Goal: Information Seeking & Learning: Learn about a topic

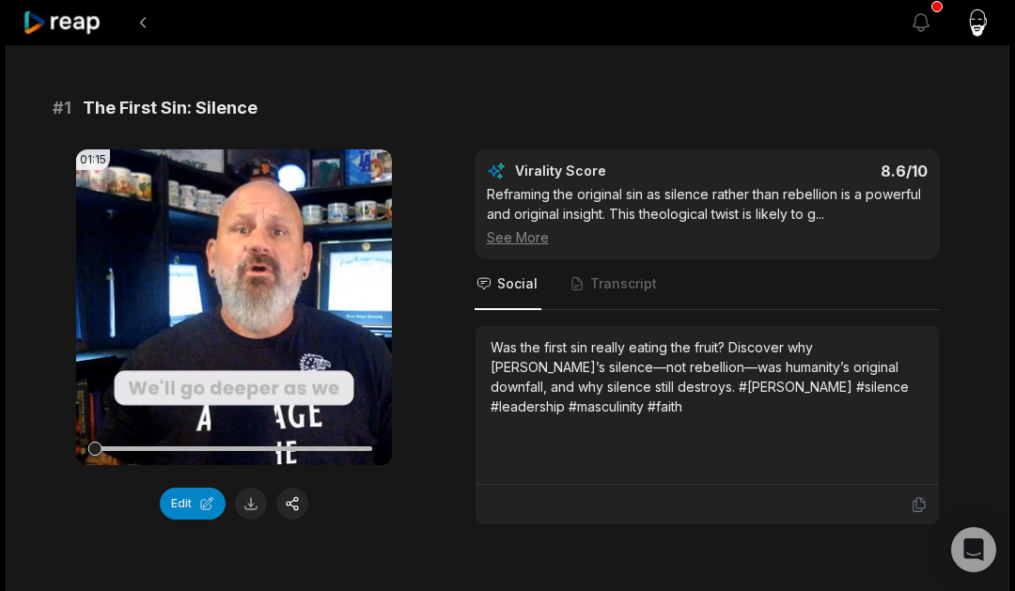
scroll to position [130, 0]
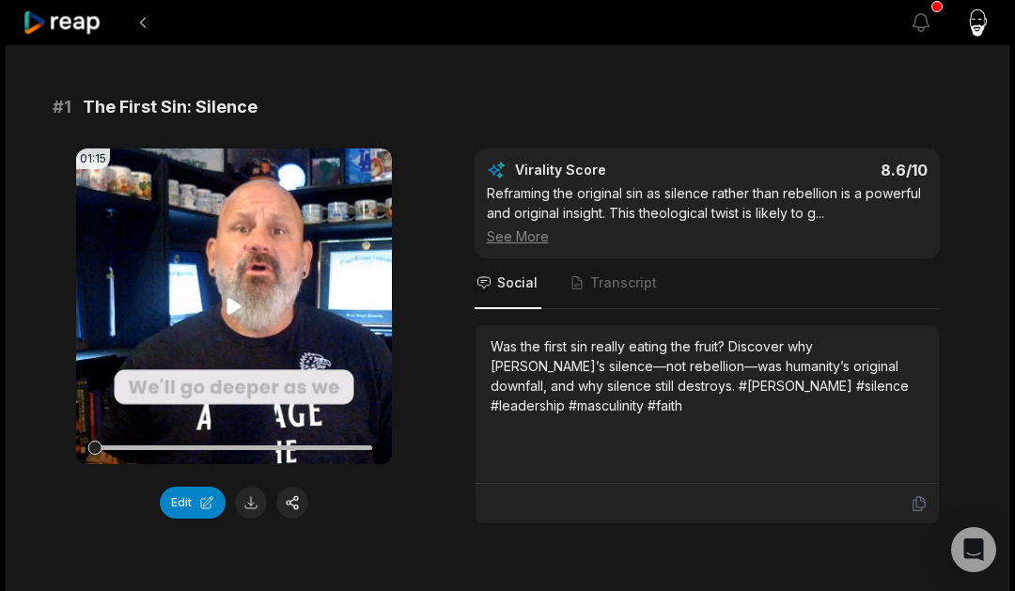
click at [243, 370] on video "Your browser does not support mp4 format." at bounding box center [234, 307] width 316 height 316
click at [603, 278] on span "Transcript" at bounding box center [623, 283] width 67 height 19
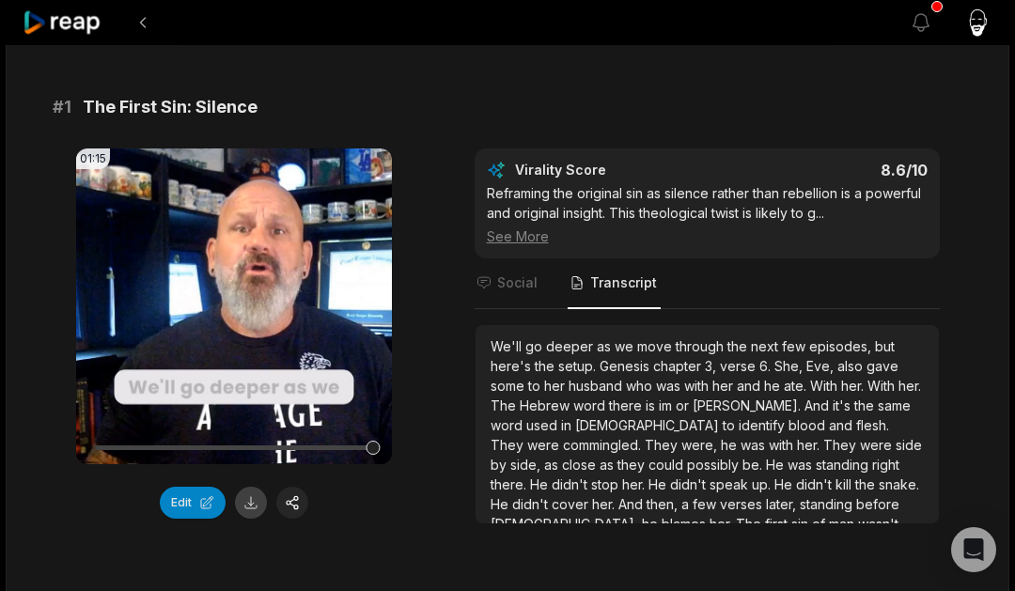
click at [257, 508] on button at bounding box center [251, 503] width 32 height 32
click at [678, 435] on div "We'll go deeper as we move through the next few episodes, but here's the setup.…" at bounding box center [707, 495] width 433 height 316
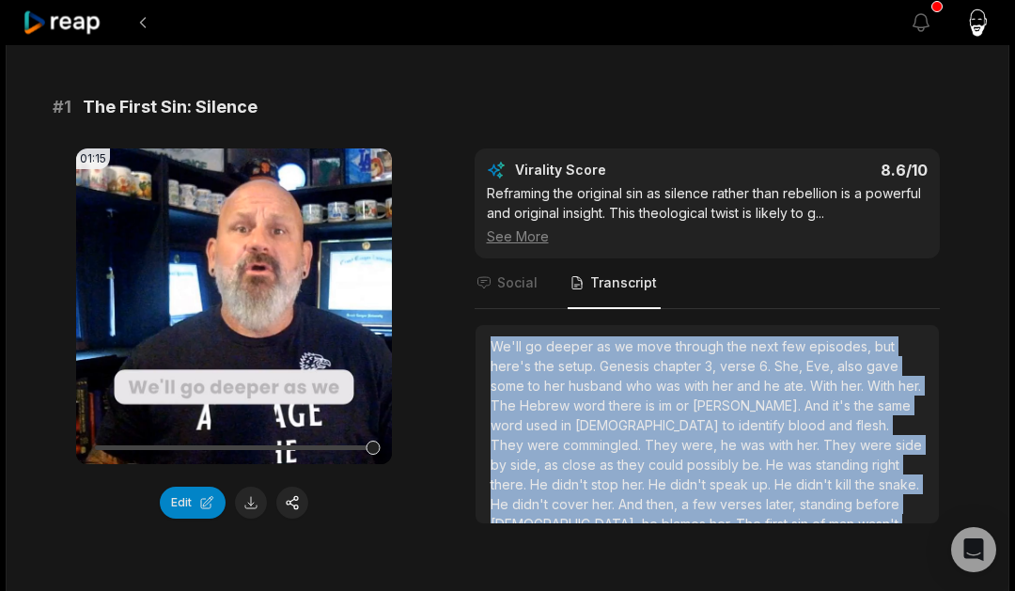
click at [678, 435] on div "We'll go deeper as we move through the next few episodes, but here's the setup.…" at bounding box center [707, 495] width 433 height 316
copy div "We'll go deeper as we move through the next few episodes, but here's the setup.…"
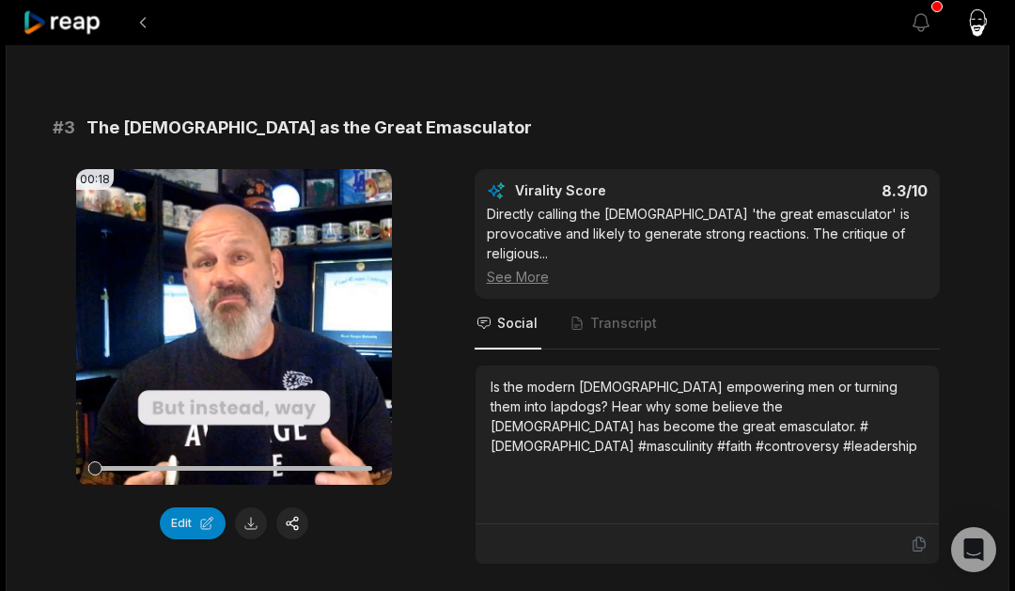
scroll to position [1231, 0]
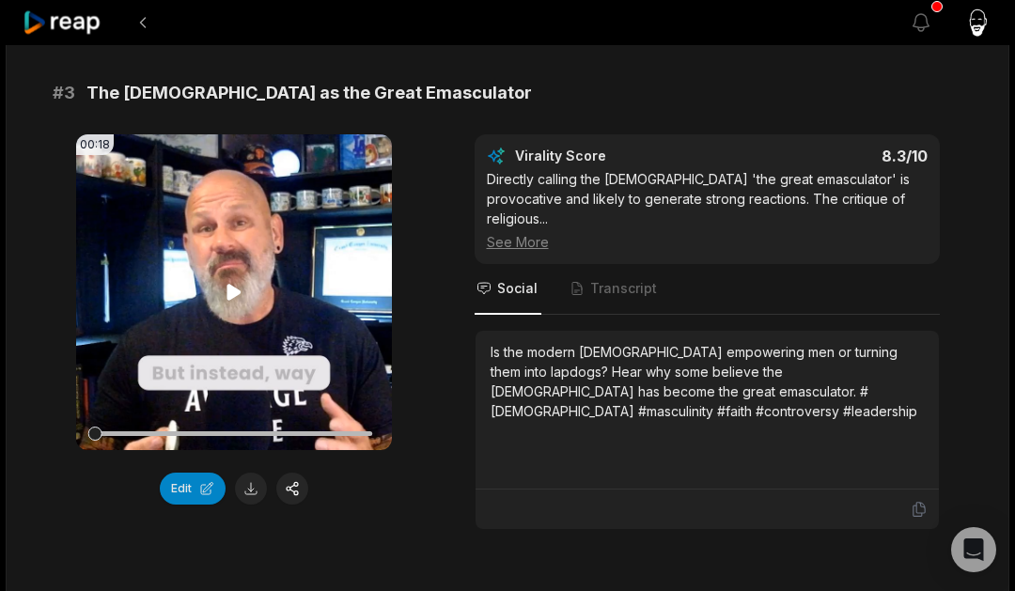
click at [238, 300] on icon at bounding box center [234, 292] width 14 height 16
click at [623, 290] on span "Transcript" at bounding box center [623, 288] width 67 height 19
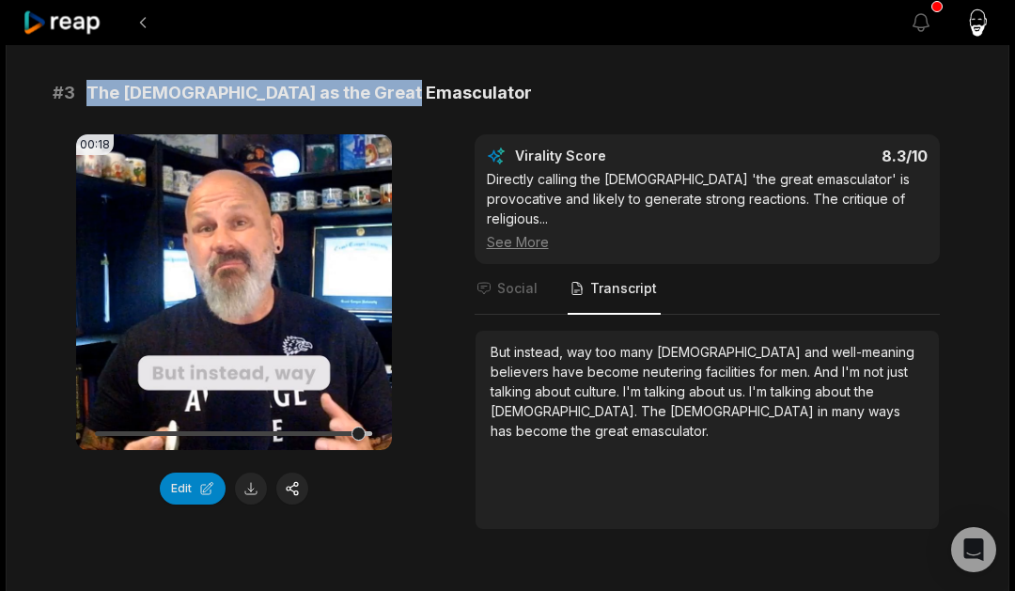
drag, startPoint x: 406, startPoint y: 109, endPoint x: 89, endPoint y: 107, distance: 316.8
click at [89, 106] on div "# 3 The [DEMOGRAPHIC_DATA] as the Great Emasculator" at bounding box center [508, 93] width 910 height 26
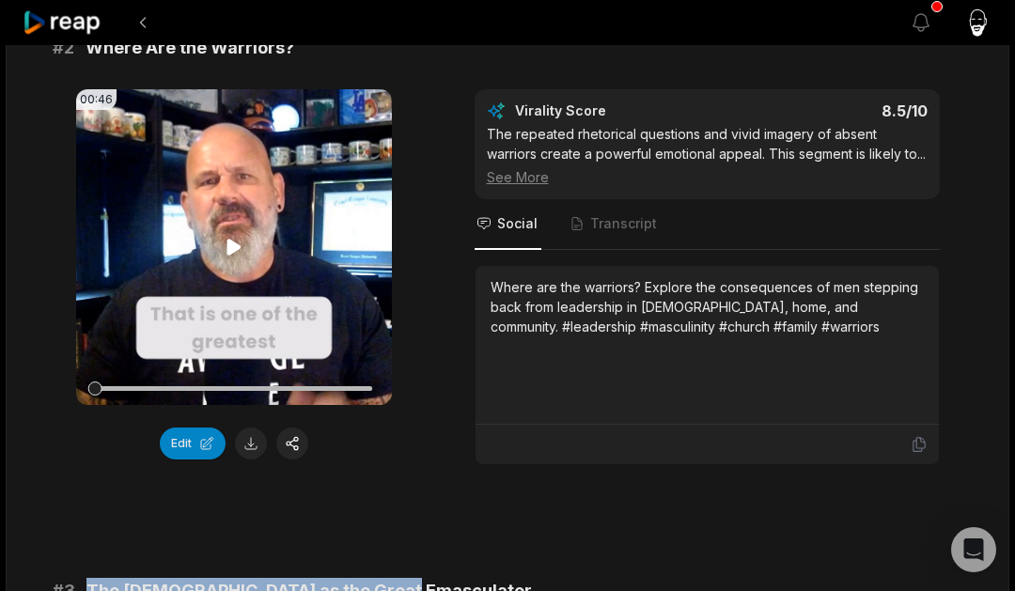
scroll to position [734, 0]
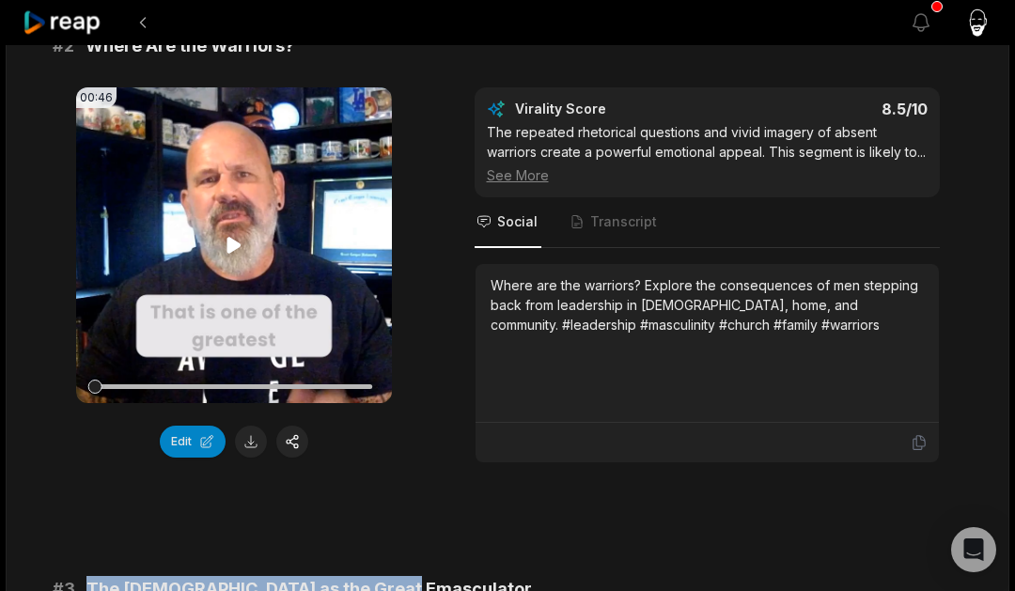
click at [227, 231] on video "Your browser does not support mp4 format." at bounding box center [234, 245] width 316 height 316
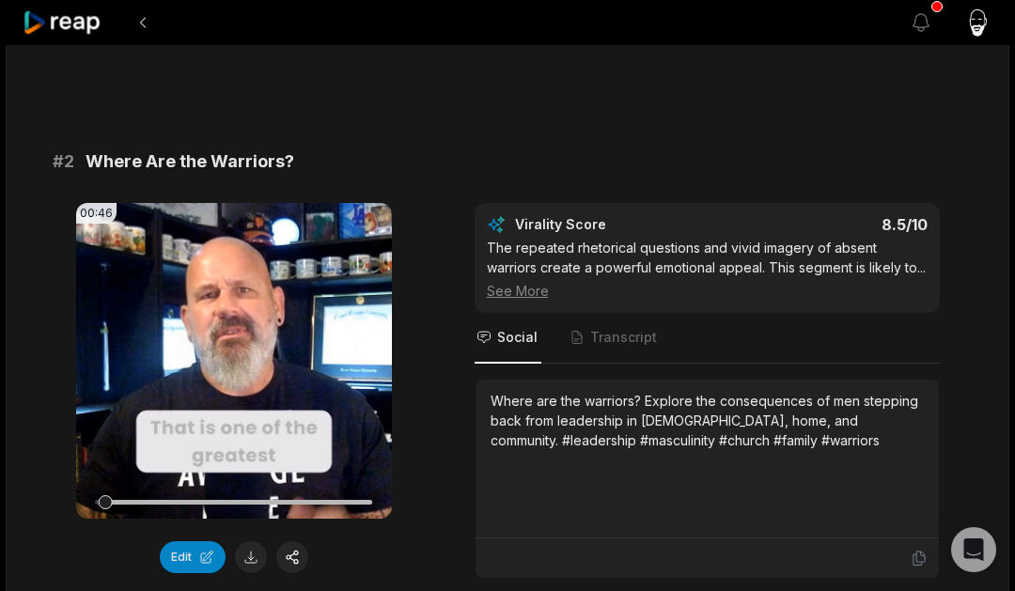
scroll to position [617, 0]
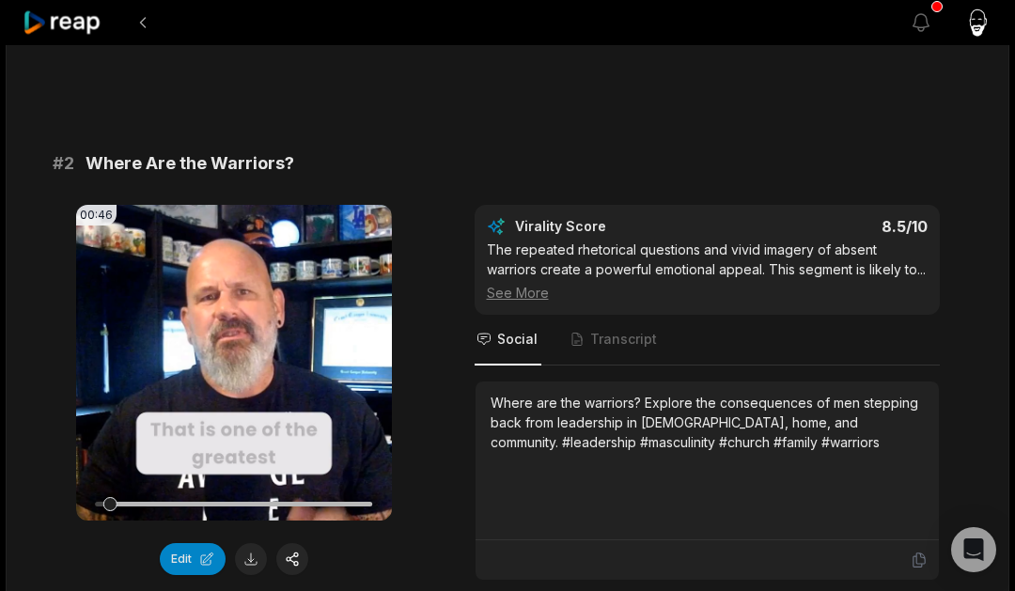
click at [317, 162] on div "# 2 Where Are the Warriors?" at bounding box center [508, 163] width 910 height 26
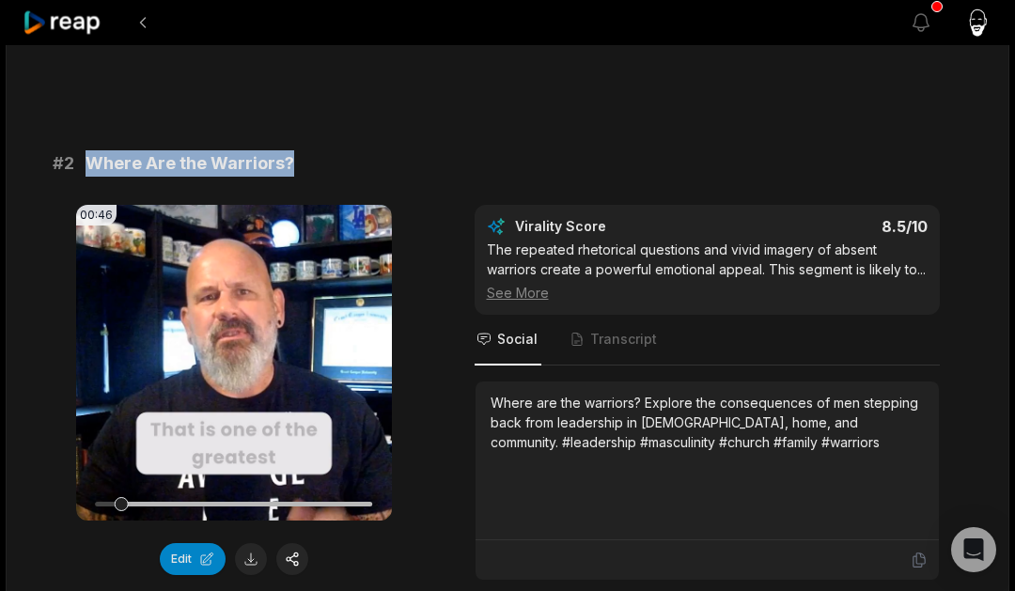
drag, startPoint x: 308, startPoint y: 162, endPoint x: 84, endPoint y: 156, distance: 224.7
click at [84, 156] on div "# 2 Where Are the Warriors?" at bounding box center [508, 163] width 910 height 26
copy span "Where Are the Warriors?"
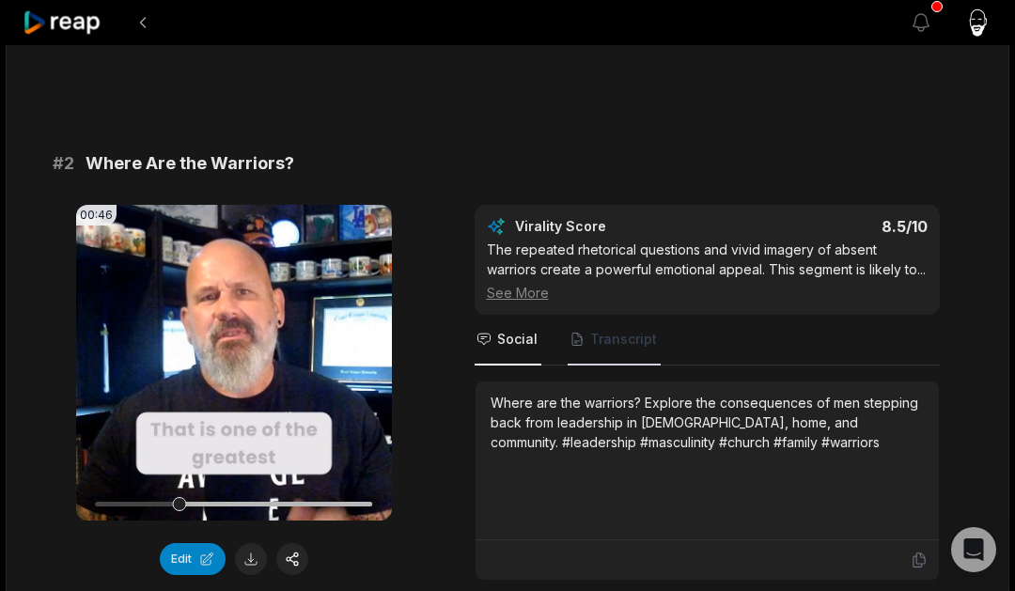
click at [622, 349] on span "Transcript" at bounding box center [623, 339] width 67 height 19
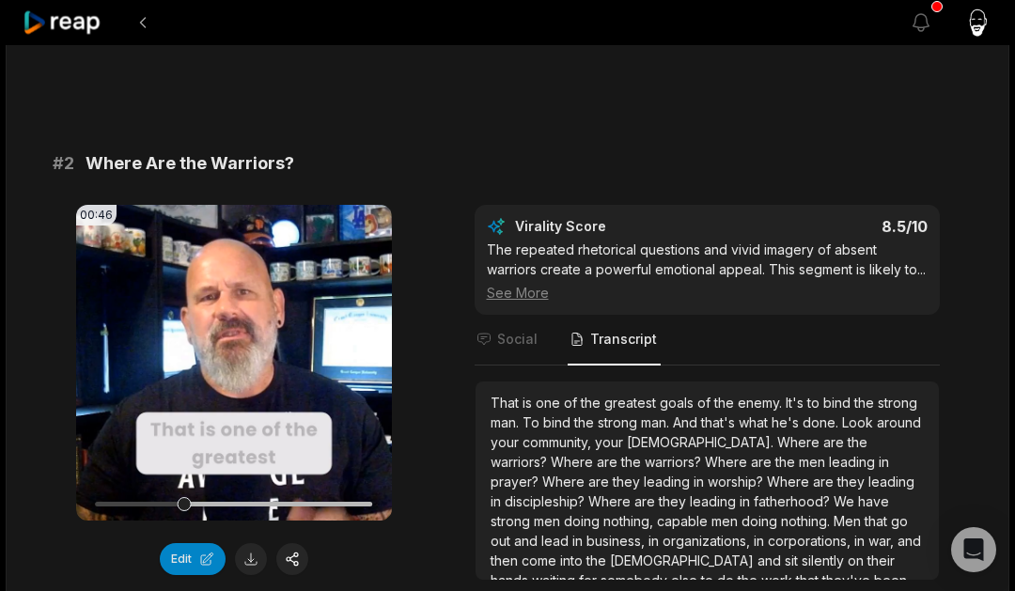
click at [829, 470] on span "leading" at bounding box center [854, 462] width 50 height 16
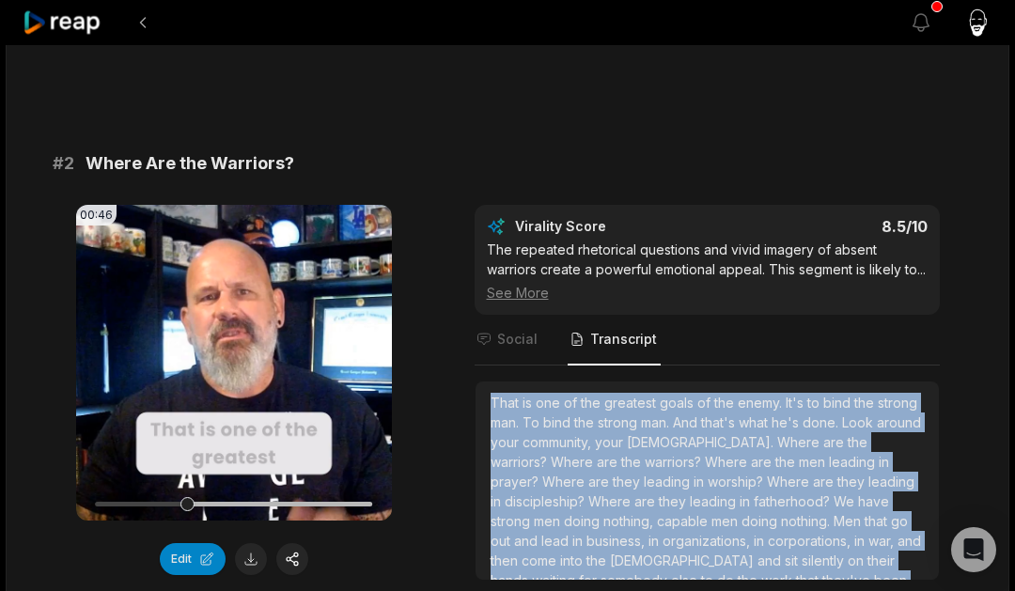
click at [829, 470] on span "leading" at bounding box center [854, 462] width 50 height 16
copy div "That is one of the greatest goals of the enemy. It's to bind the strong man. To…"
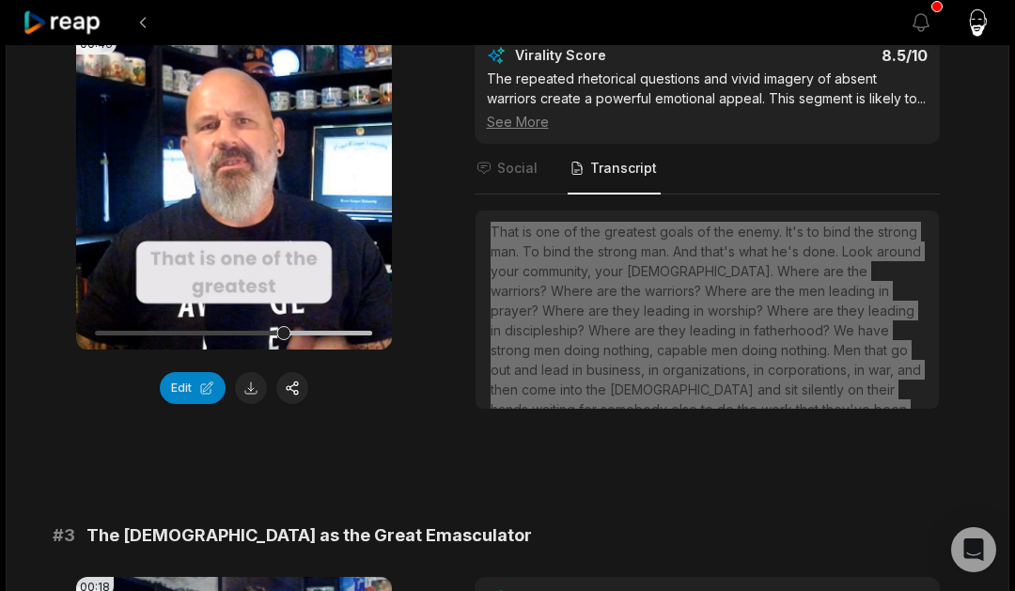
scroll to position [792, 0]
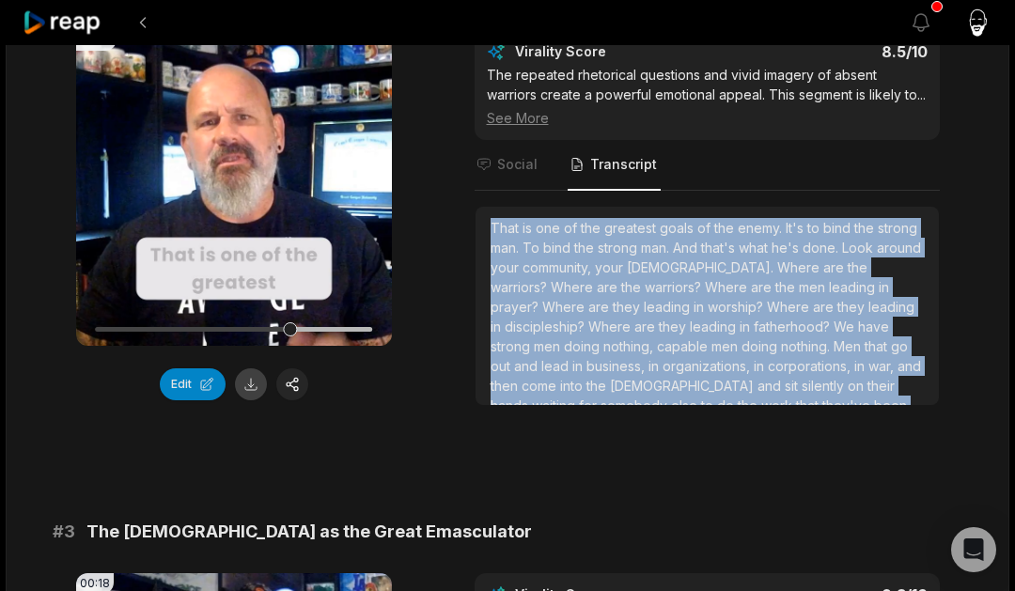
click at [251, 385] on button at bounding box center [251, 384] width 32 height 32
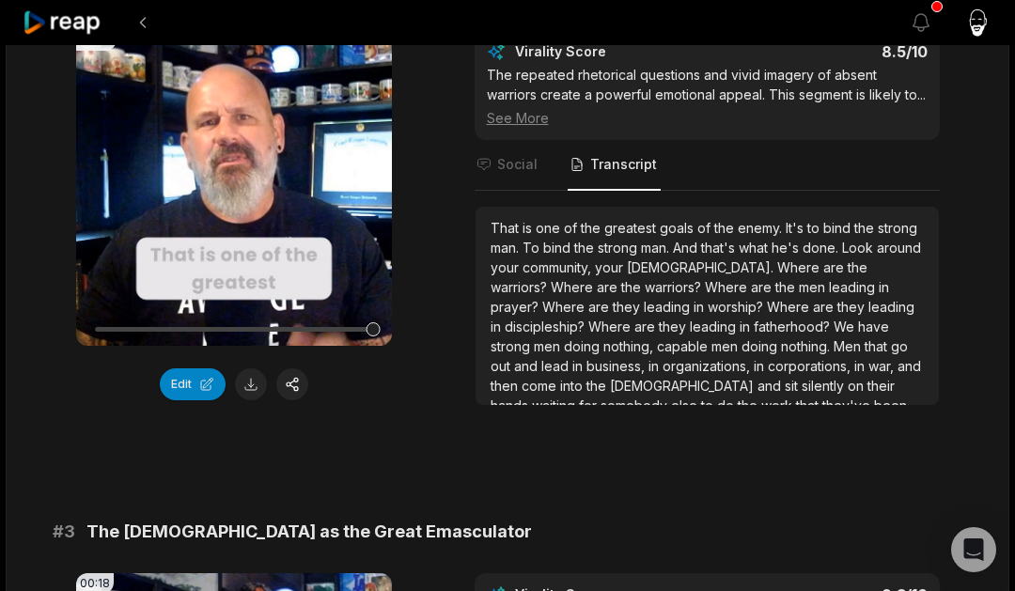
click at [424, 346] on div "00:46 Your browser does not support mp4 format. Edit Virality Score 8.5 /10 The…" at bounding box center [508, 218] width 910 height 376
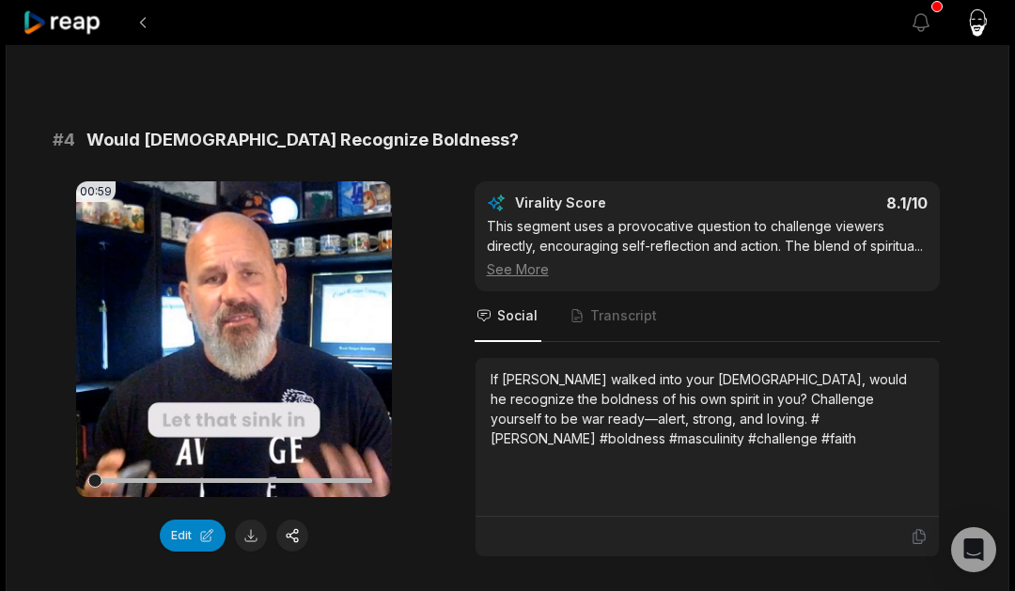
scroll to position [1778, 0]
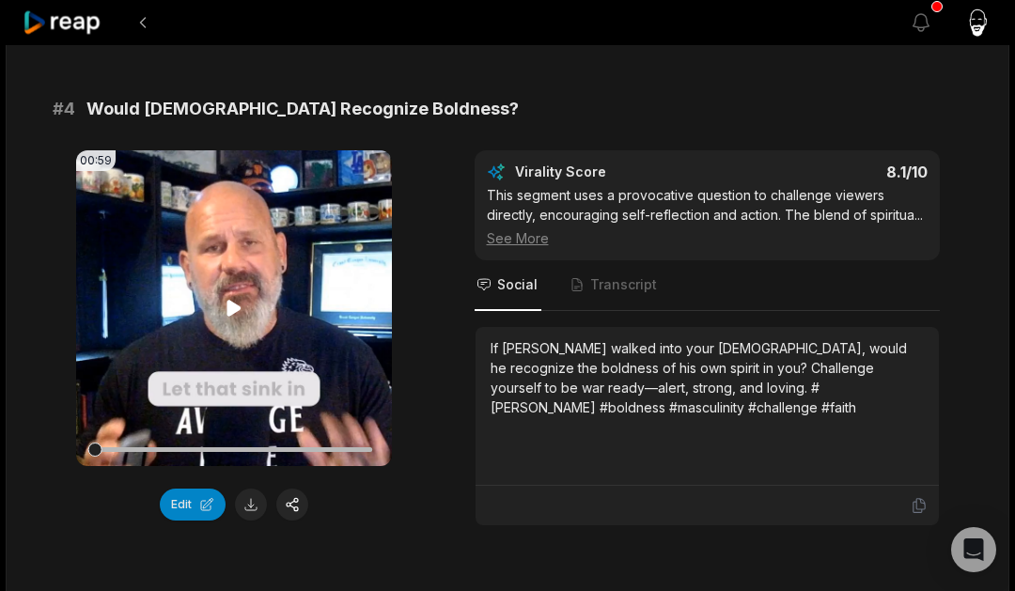
click at [225, 305] on icon at bounding box center [234, 308] width 23 height 23
click at [620, 288] on span "Transcript" at bounding box center [623, 284] width 67 height 19
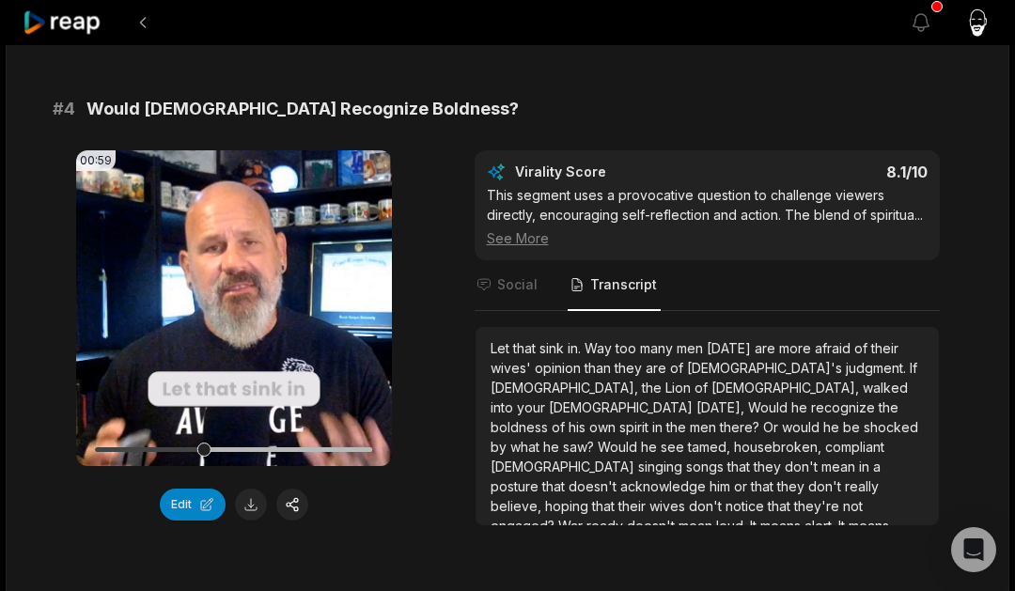
click at [691, 415] on div "Let that sink in. Way too many men [DATE] are more afraid of their wives' opini…" at bounding box center [707, 466] width 433 height 257
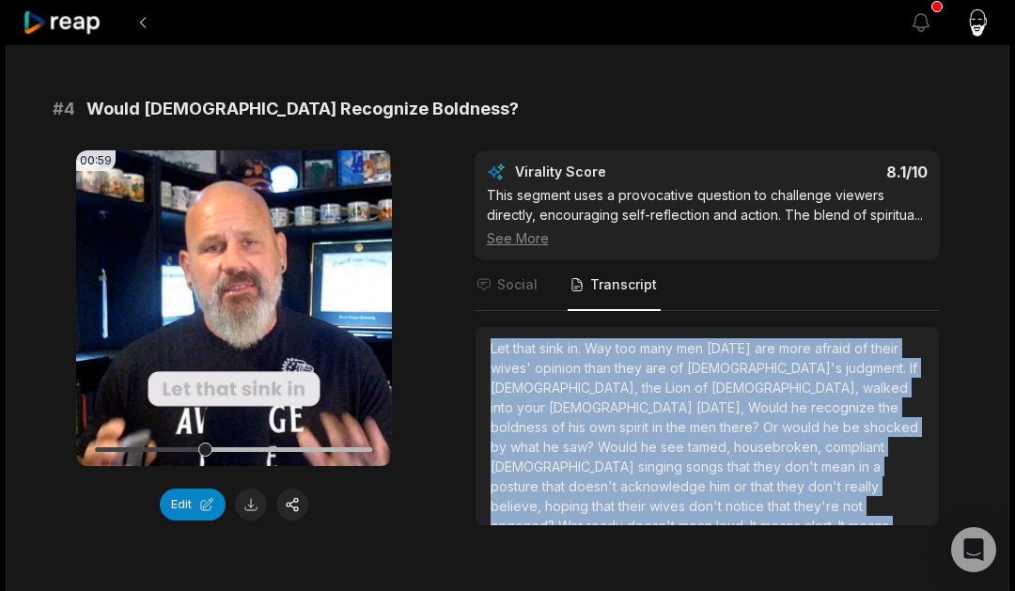
click at [691, 415] on div "Let that sink in. Way too many men [DATE] are more afraid of their wives' opini…" at bounding box center [707, 466] width 433 height 257
copy div "Let that sink in. Way too many men [DATE] are more afraid of their wives' opini…"
click at [254, 506] on button at bounding box center [251, 505] width 32 height 32
click at [232, 308] on icon at bounding box center [234, 308] width 14 height 16
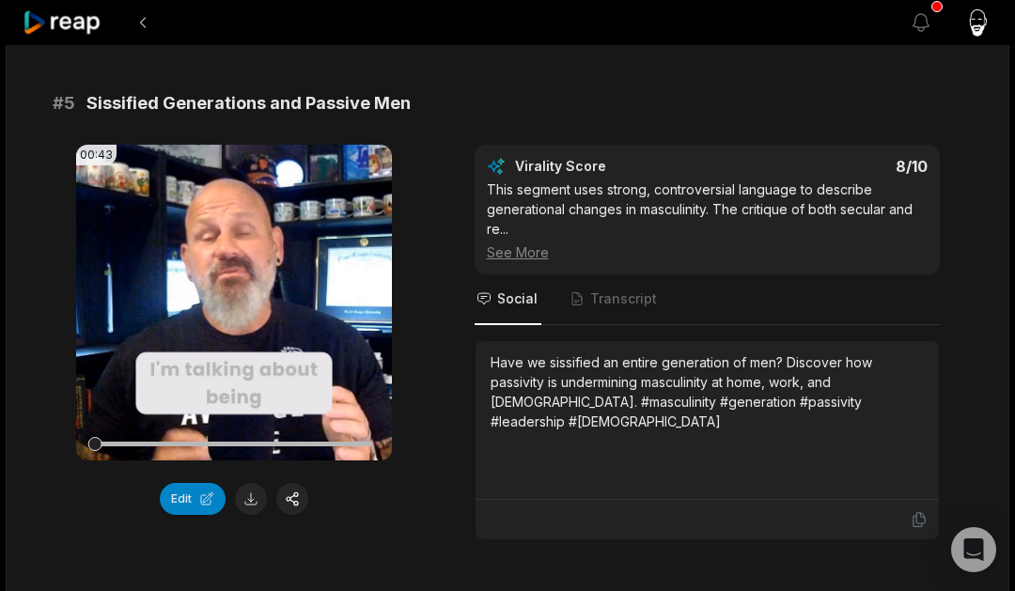
scroll to position [2331, 0]
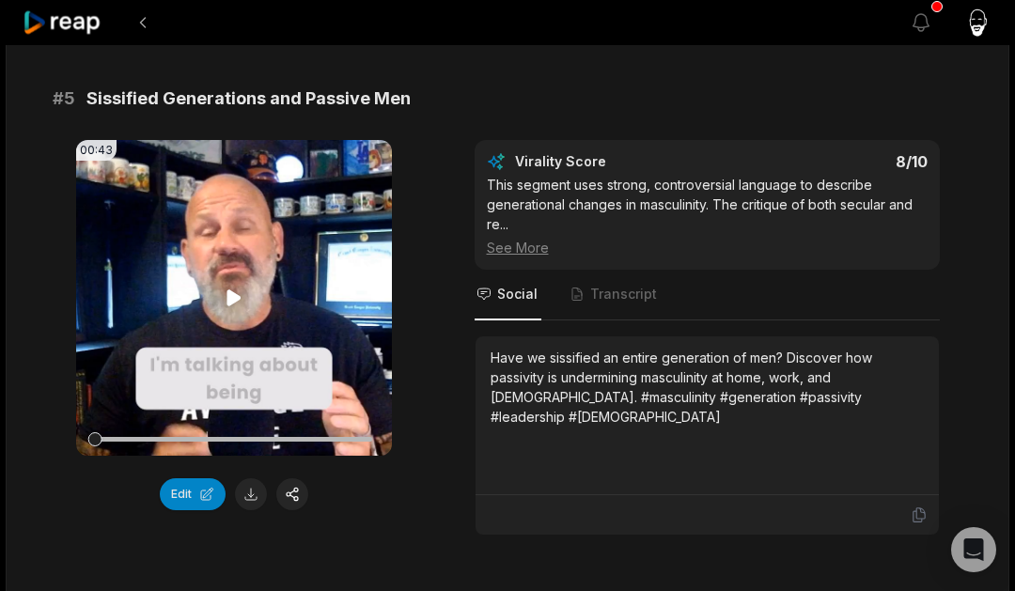
click at [231, 287] on icon at bounding box center [234, 298] width 23 height 23
click at [628, 285] on span "Transcript" at bounding box center [623, 294] width 67 height 19
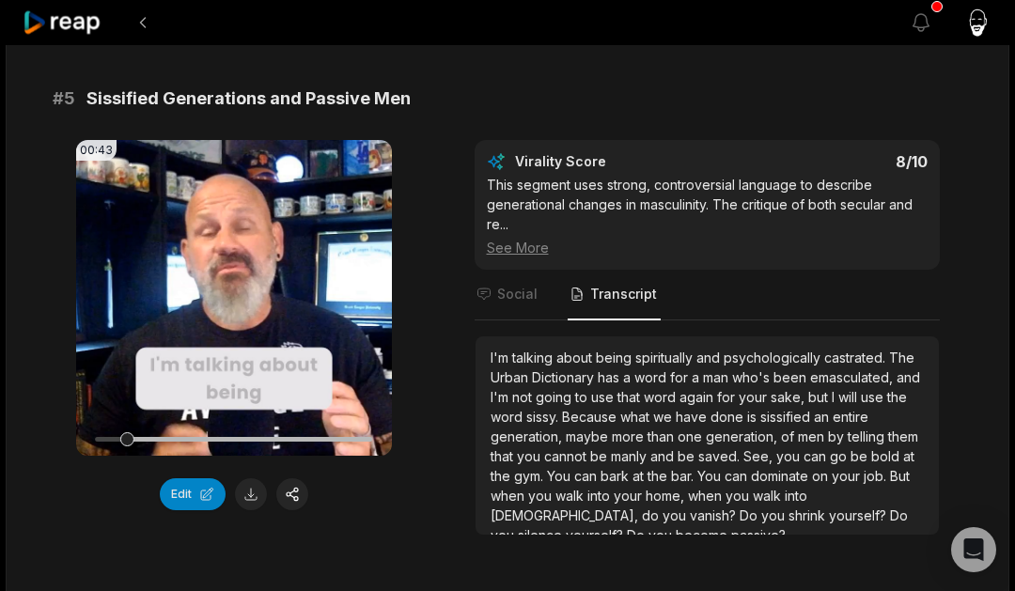
click at [717, 455] on span "saved." at bounding box center [720, 456] width 45 height 16
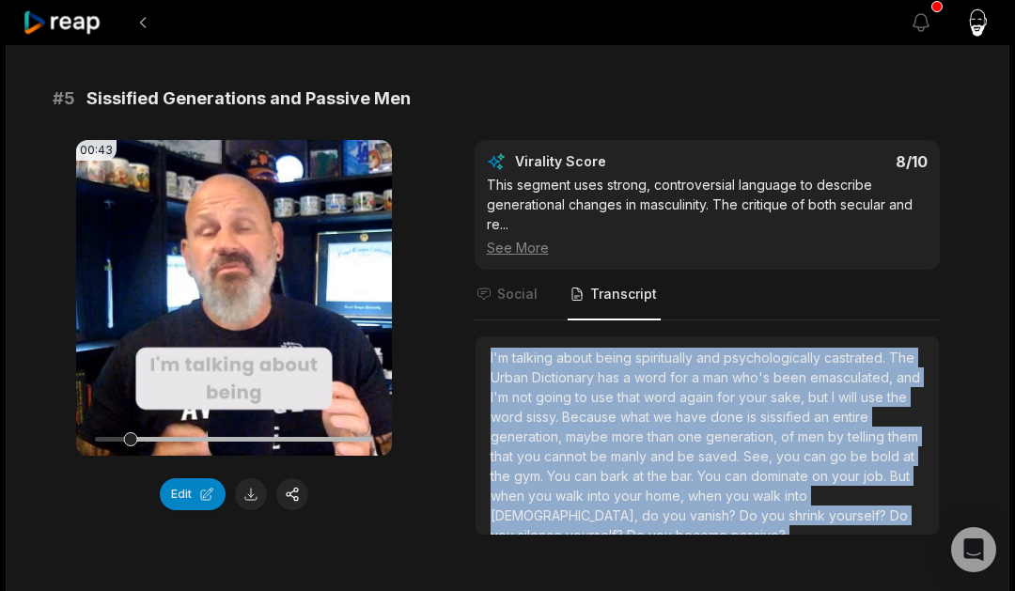
click at [717, 455] on span "saved." at bounding box center [720, 456] width 45 height 16
copy div "I'm talking about being spiritually and psychologically castrated. The Urban Di…"
click at [255, 498] on button at bounding box center [251, 494] width 32 height 32
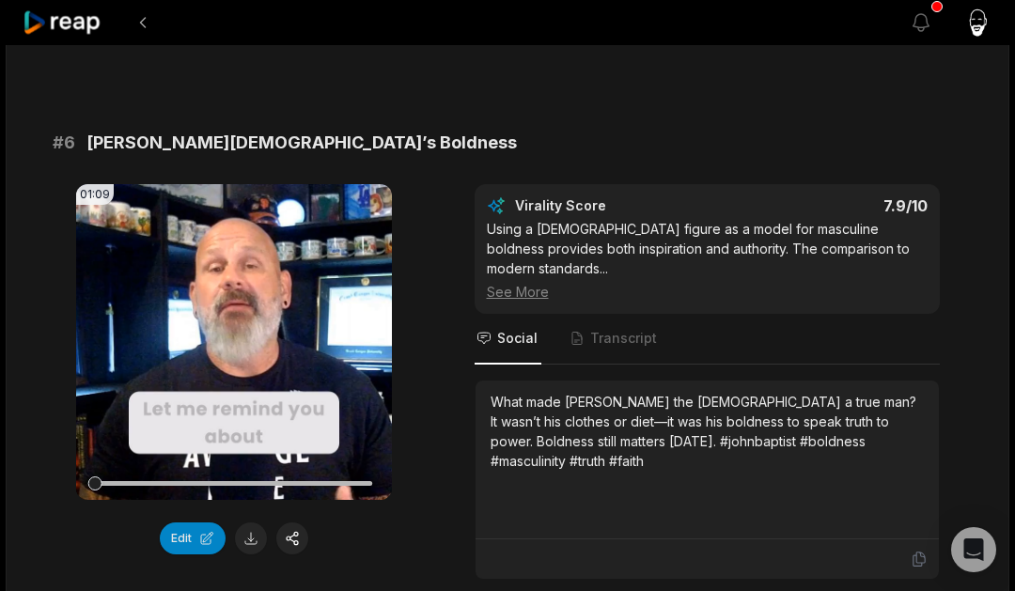
scroll to position [2875, 0]
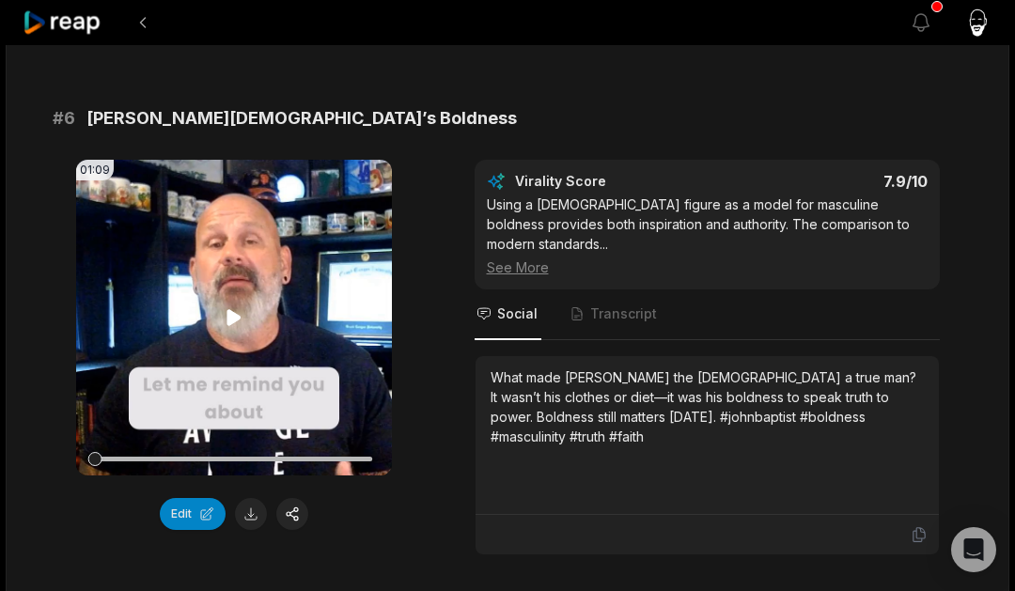
click at [227, 307] on icon at bounding box center [234, 317] width 23 height 23
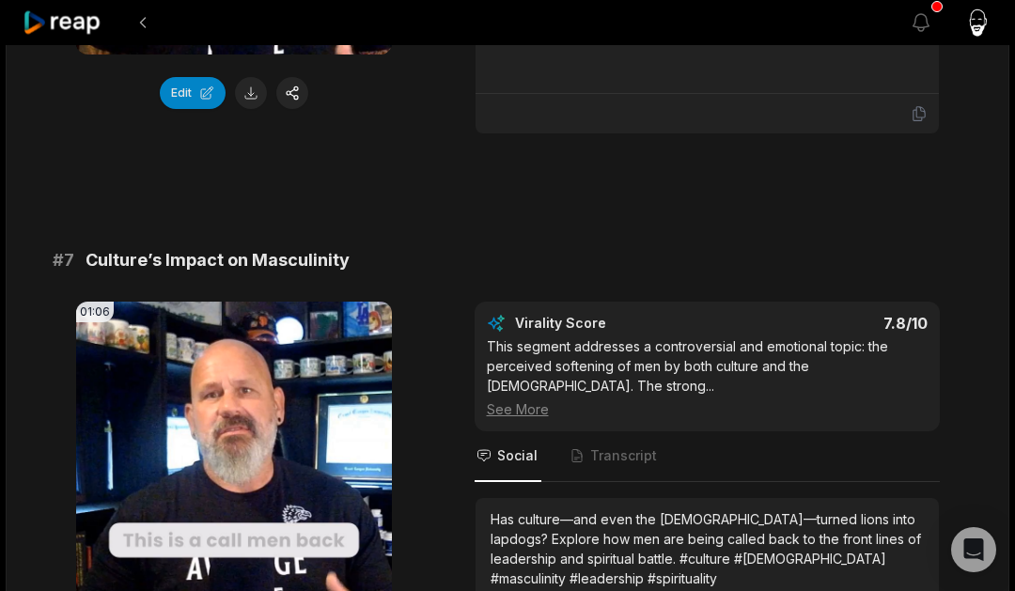
scroll to position [3302, 0]
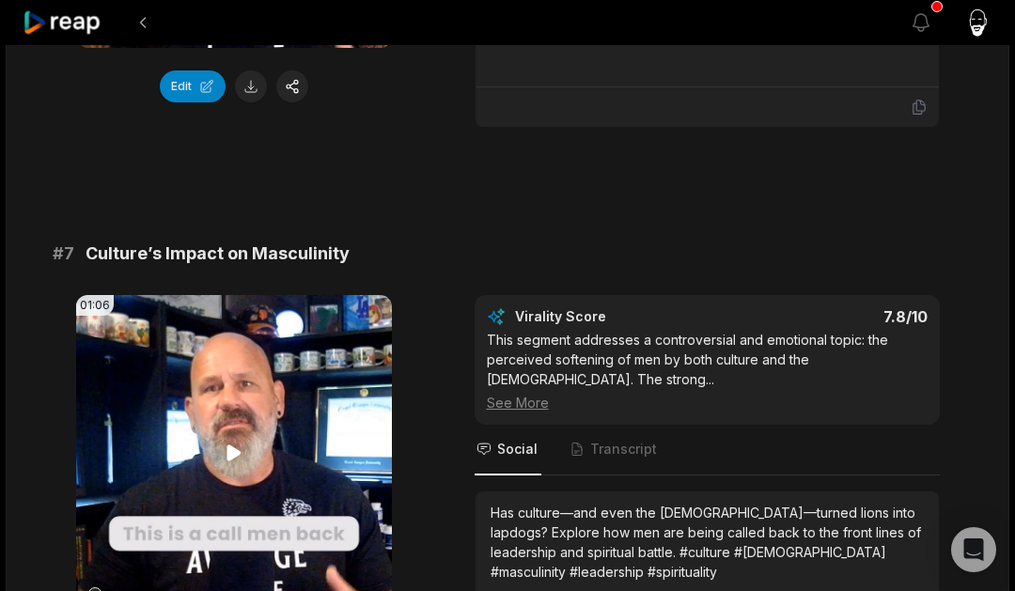
click at [235, 447] on video "Your browser does not support mp4 format." at bounding box center [234, 453] width 316 height 316
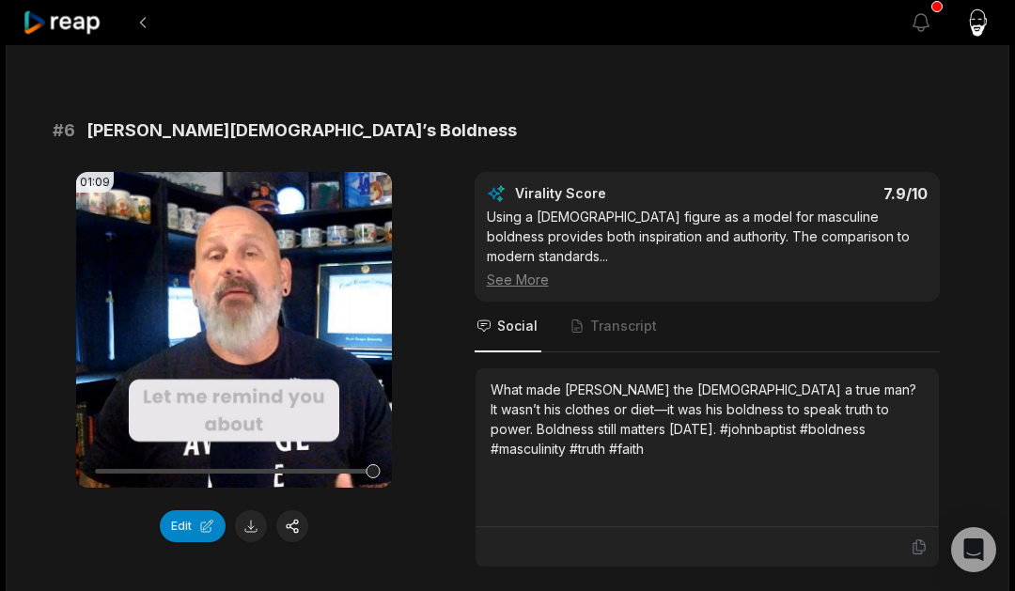
scroll to position [2856, 0]
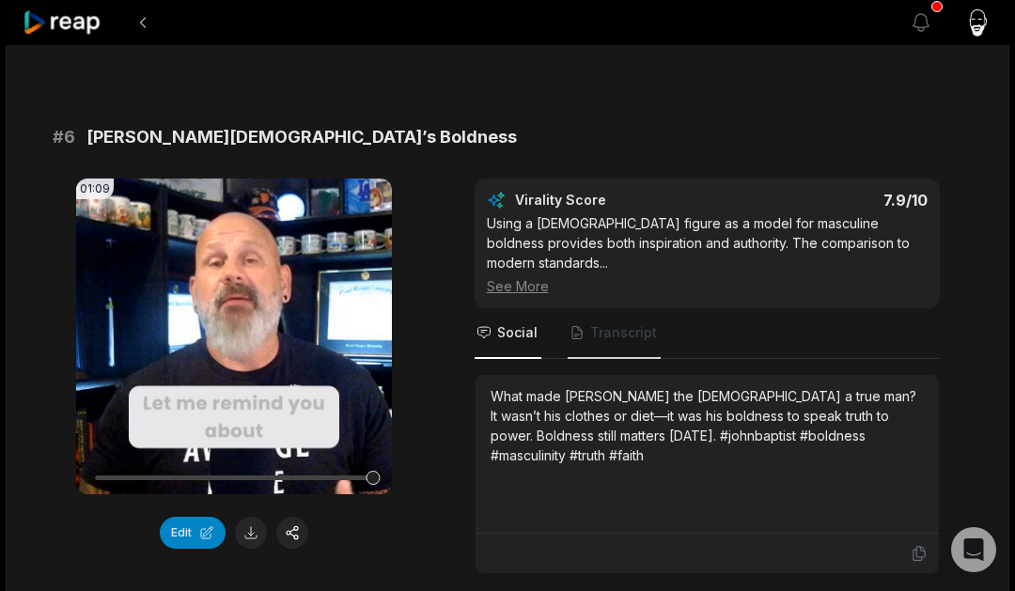
click at [612, 323] on span "Transcript" at bounding box center [623, 332] width 67 height 19
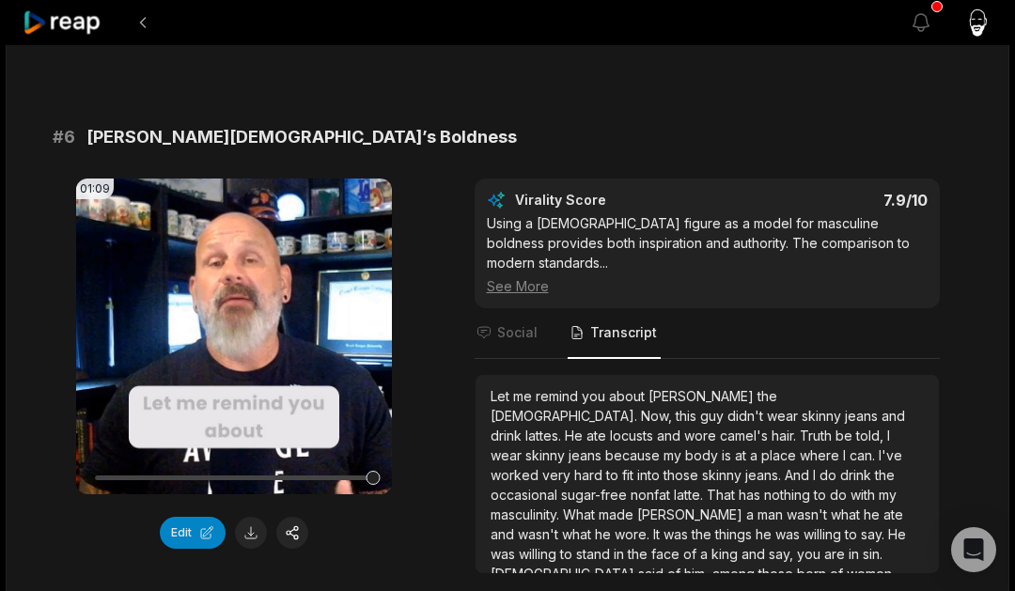
click at [840, 467] on span "drink" at bounding box center [857, 475] width 35 height 16
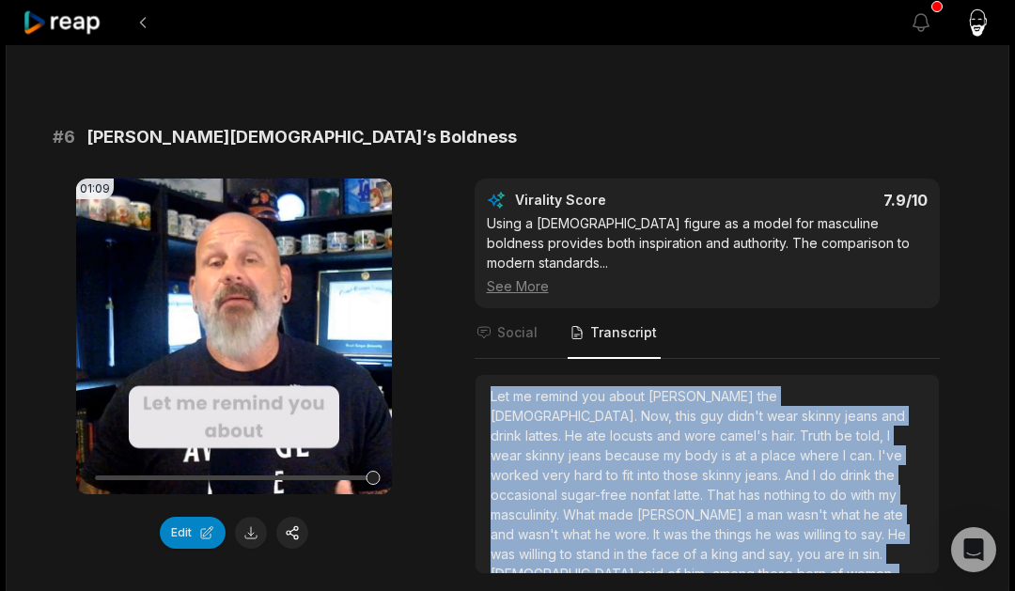
click at [840, 467] on span "drink" at bounding box center [857, 475] width 35 height 16
copy div "Let me remind you about [PERSON_NAME] the [DEMOGRAPHIC_DATA]. Now, this guy did…"
click at [253, 534] on button at bounding box center [251, 533] width 32 height 32
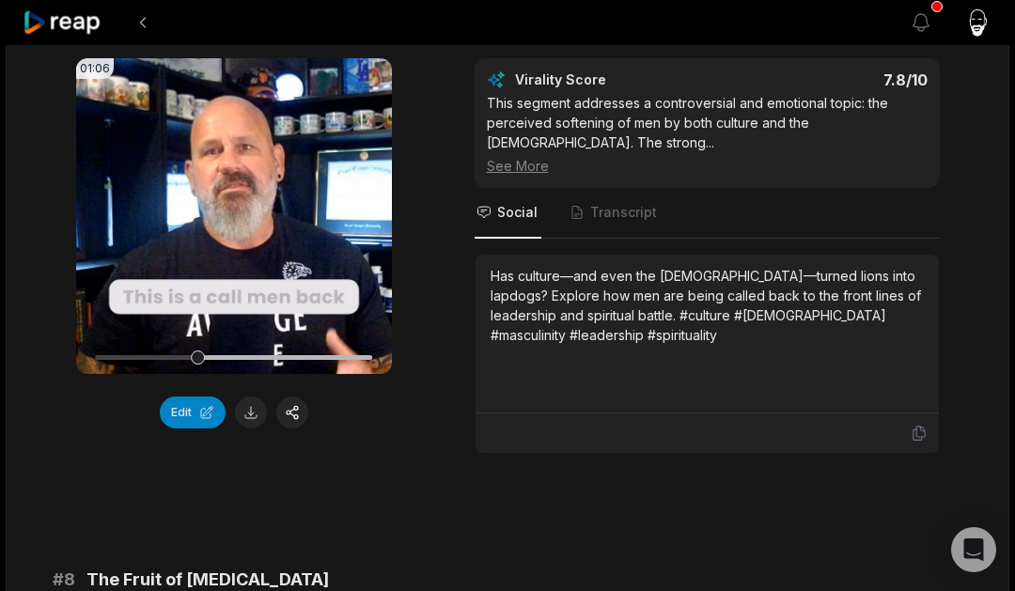
scroll to position [3542, 0]
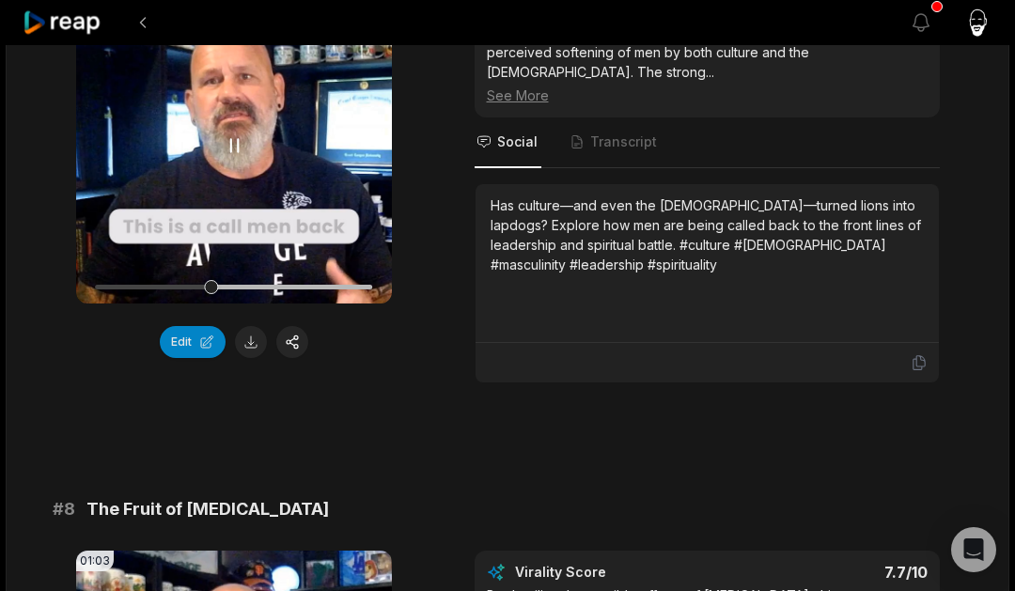
click at [223, 134] on icon at bounding box center [234, 145] width 23 height 23
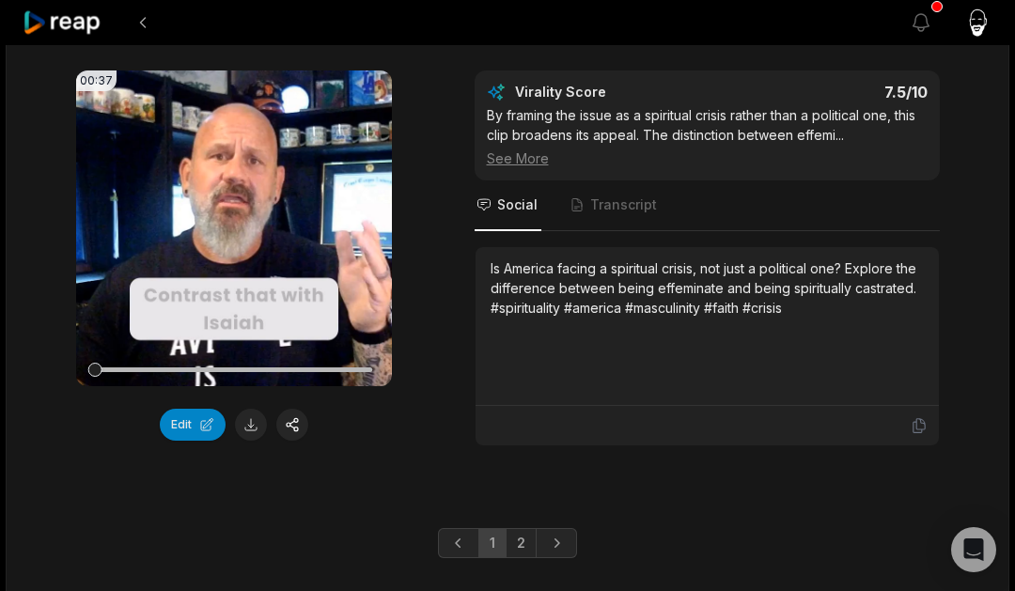
scroll to position [5217, 0]
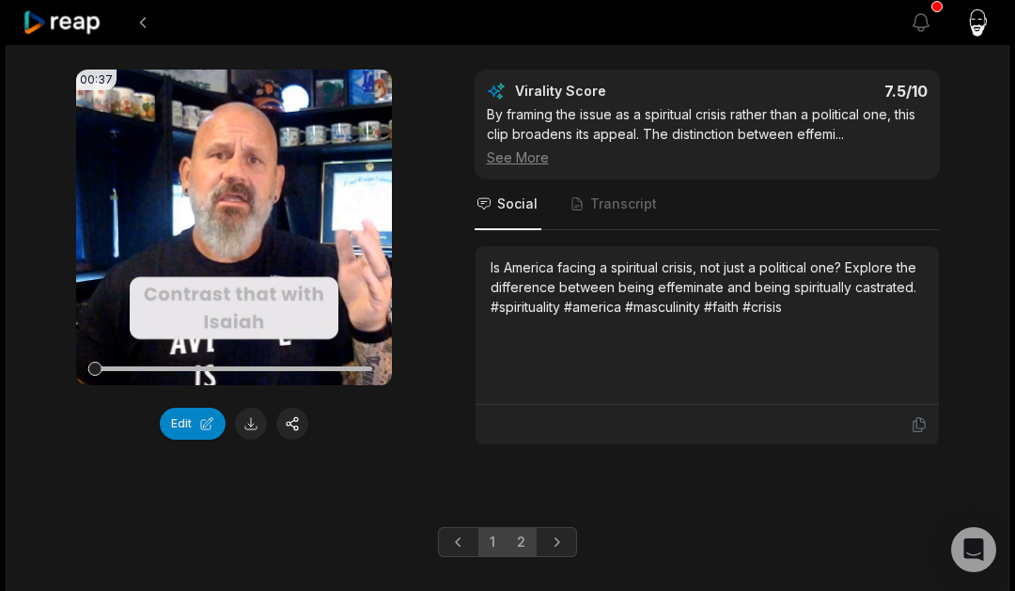
click at [525, 527] on link "2" at bounding box center [521, 542] width 31 height 30
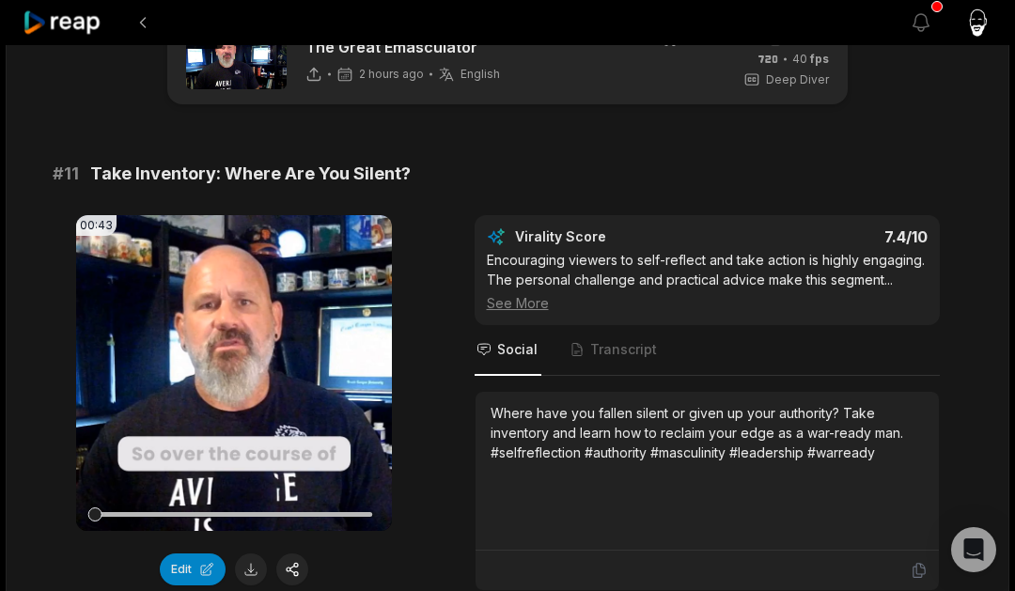
scroll to position [58, 0]
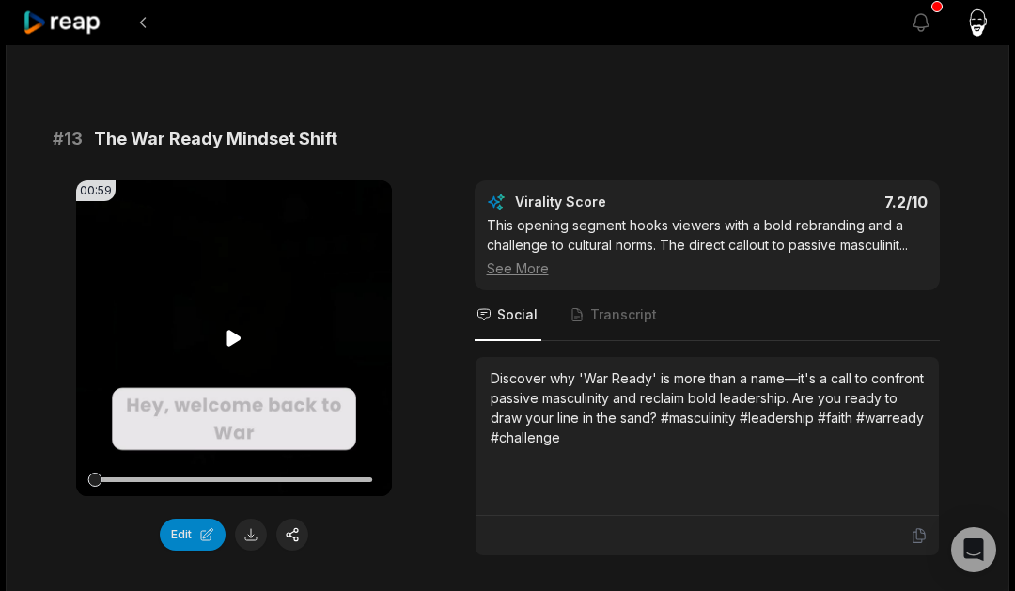
scroll to position [1186, 0]
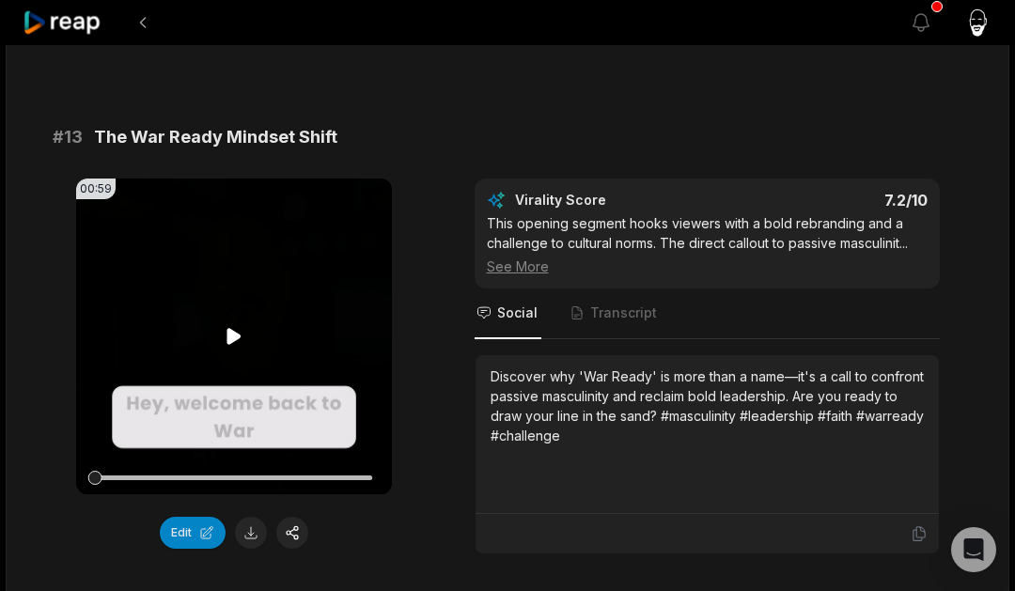
click at [256, 354] on video "Your browser does not support mp4 format." at bounding box center [234, 337] width 316 height 316
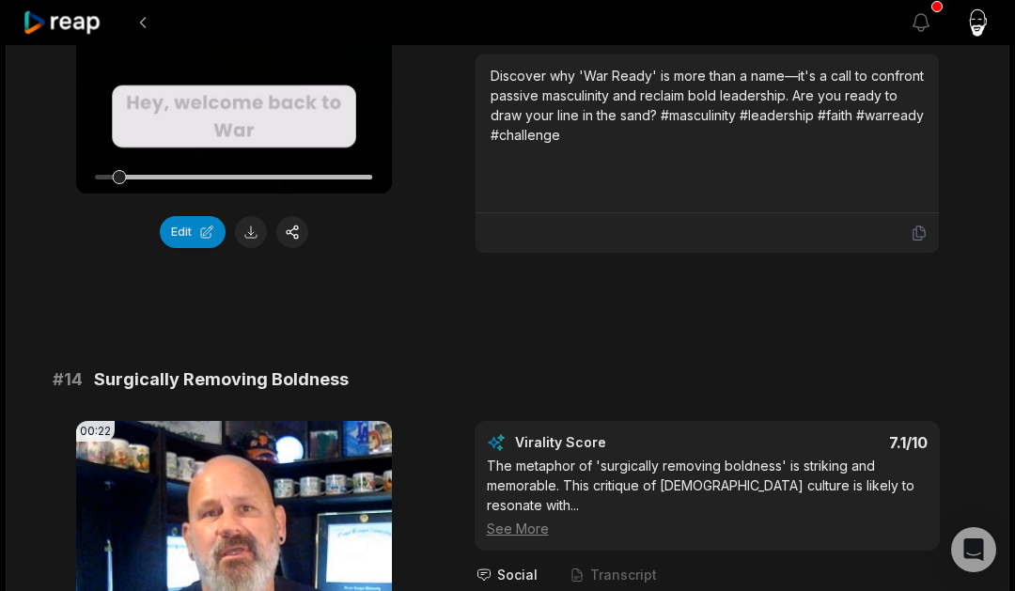
scroll to position [1408, 0]
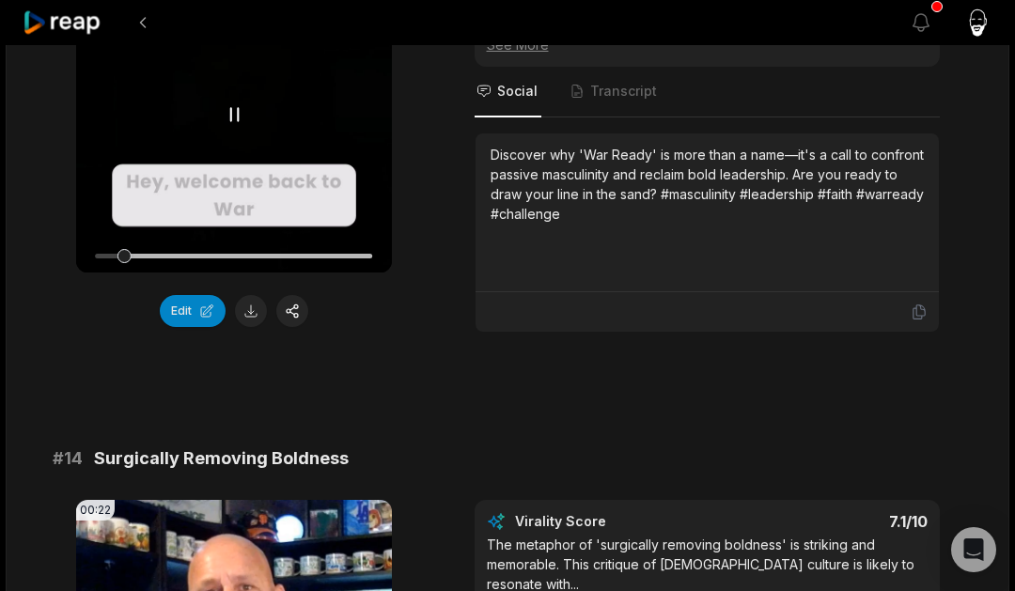
click at [255, 155] on video "Your browser does not support mp4 format." at bounding box center [234, 115] width 316 height 316
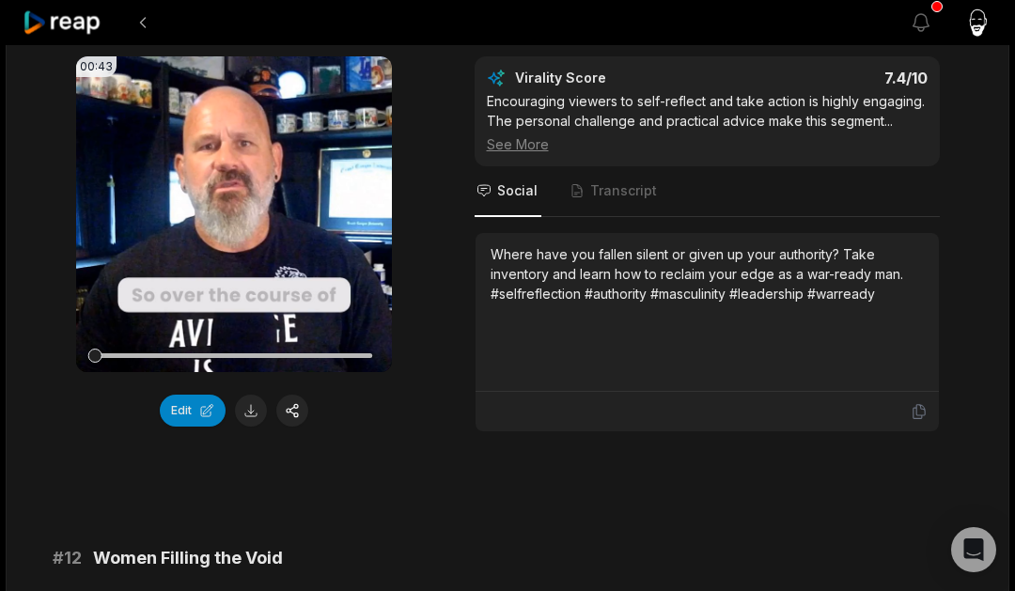
scroll to position [0, 0]
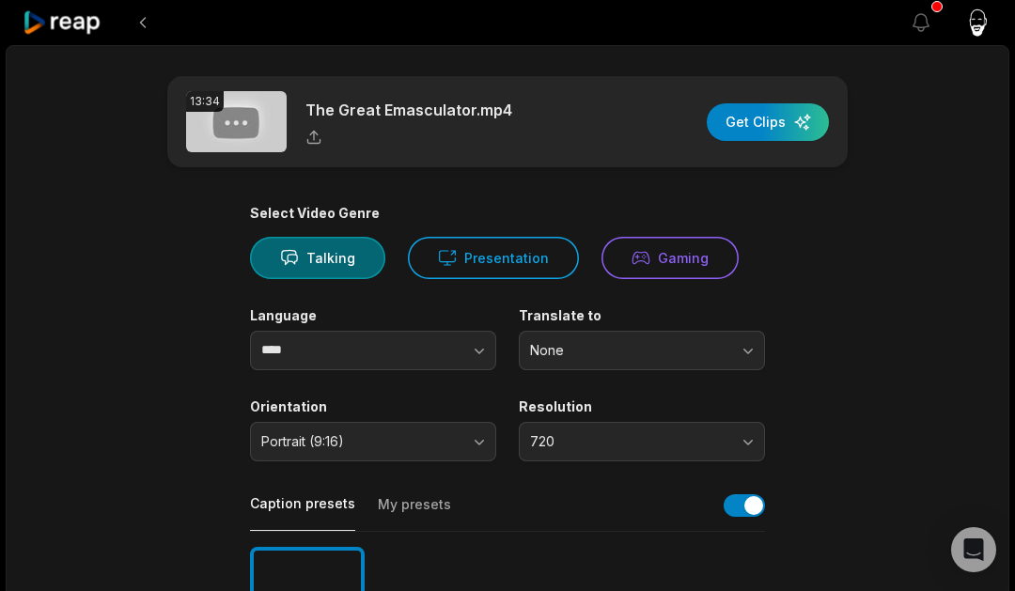
scroll to position [763, 0]
